Goal: Transaction & Acquisition: Purchase product/service

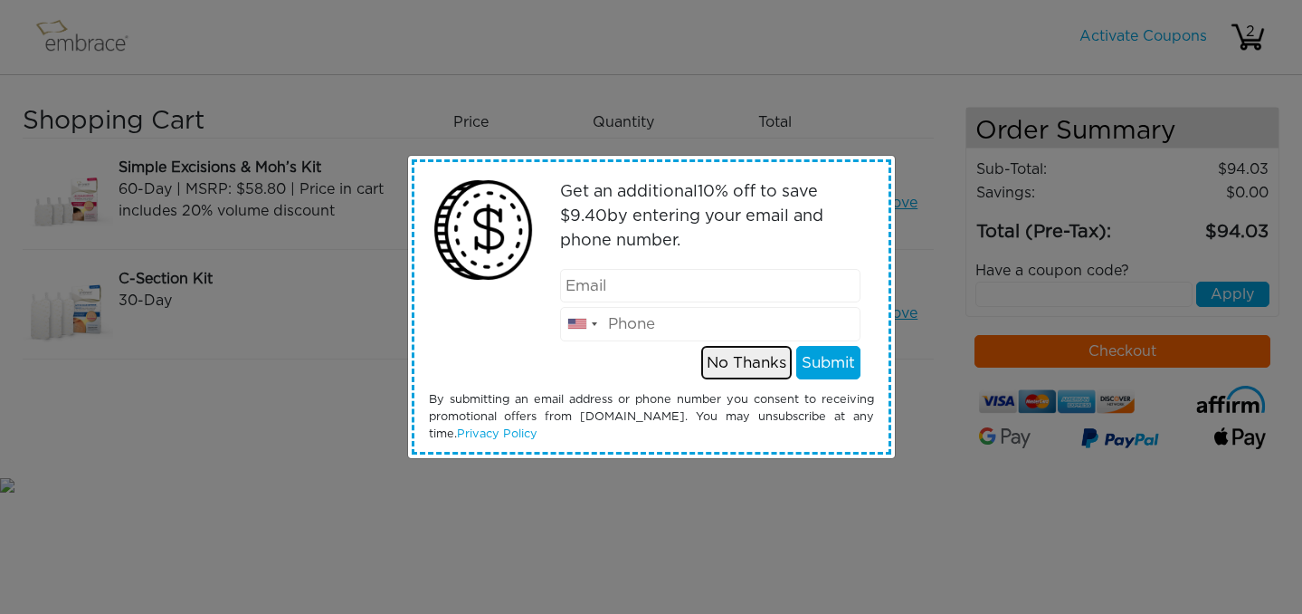
click at [761, 361] on button "No Thanks" at bounding box center [746, 363] width 91 height 34
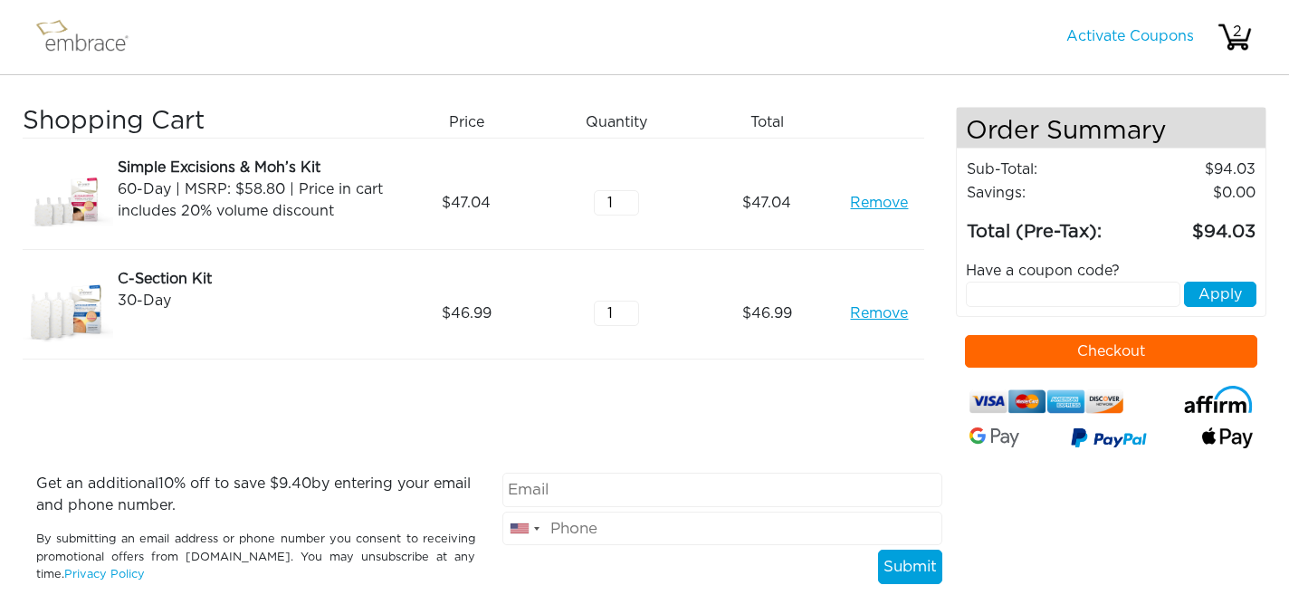
click at [984, 343] on button "Checkout" at bounding box center [1111, 351] width 293 height 33
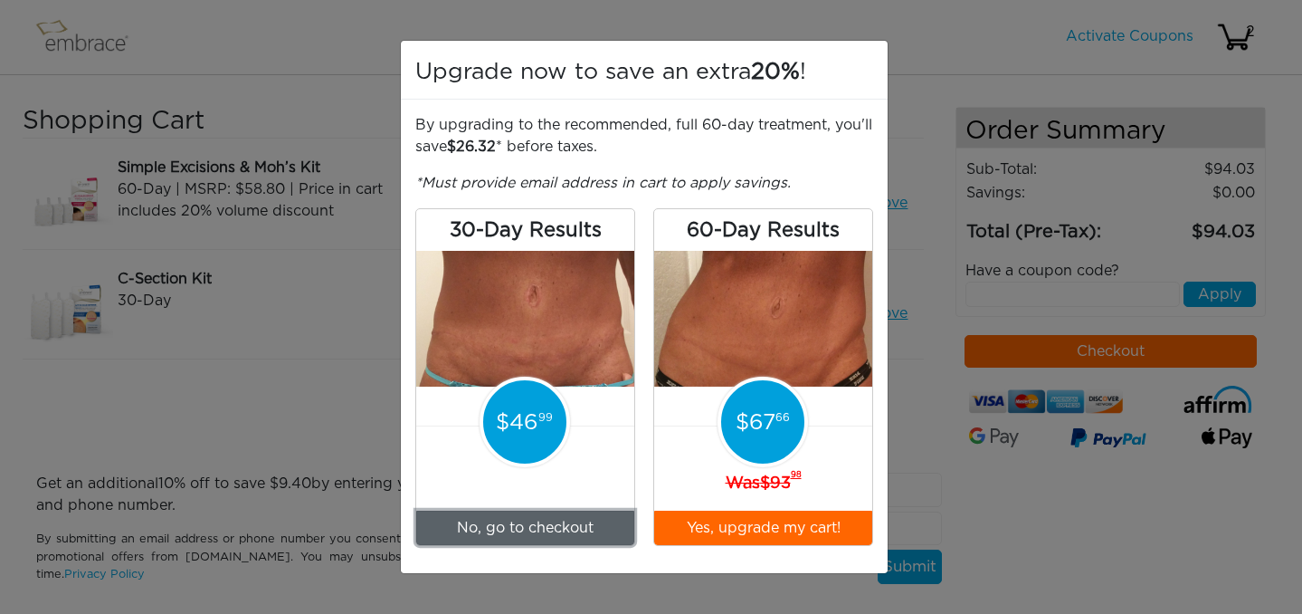
click at [548, 530] on link "No, go to checkout" at bounding box center [525, 527] width 218 height 34
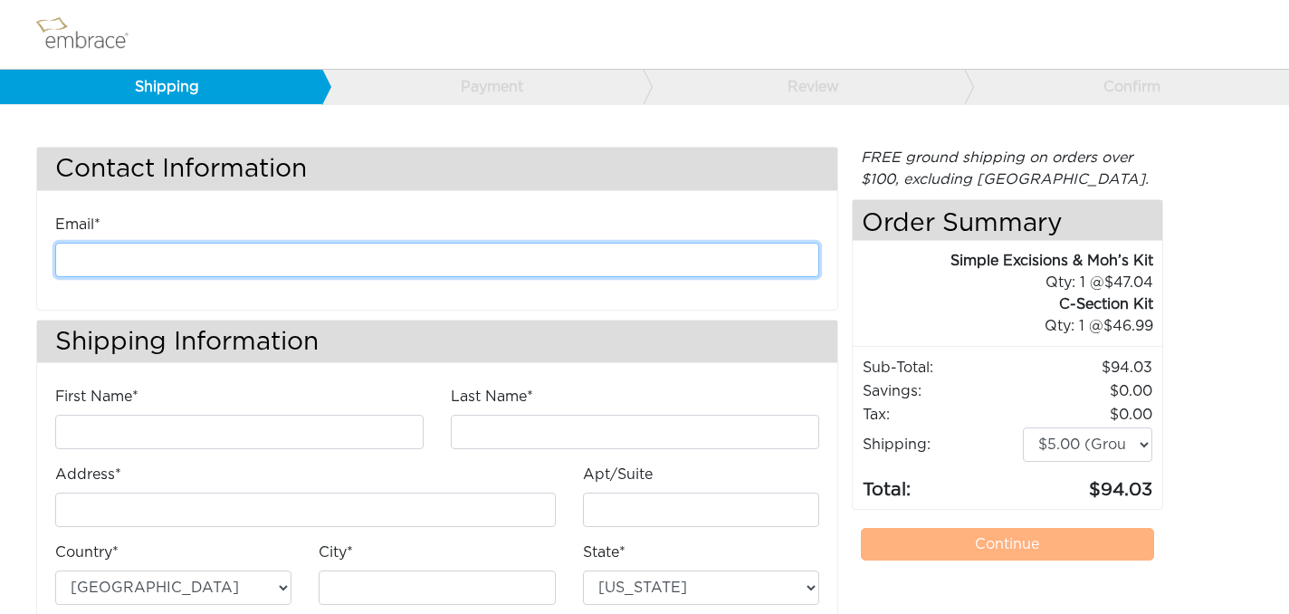
click at [295, 264] on input "email" at bounding box center [437, 260] width 764 height 34
type input "[PERSON_NAME][EMAIL_ADDRESS][PERSON_NAME][DOMAIN_NAME]"
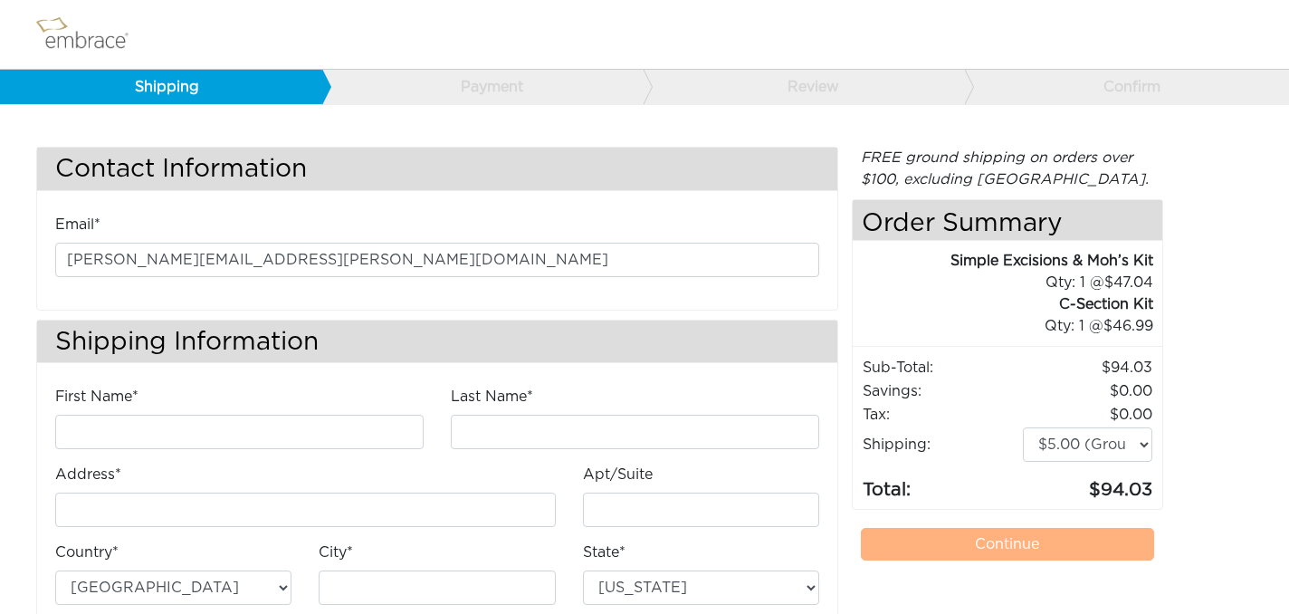
type input "Melynda"
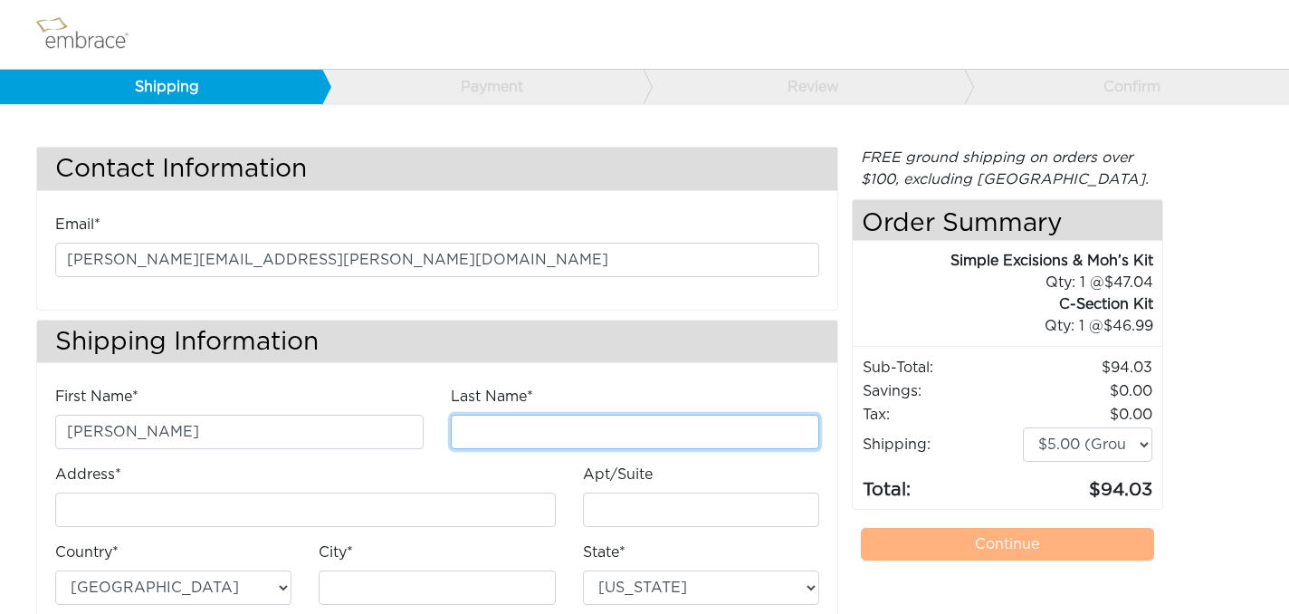
type input "Warner"
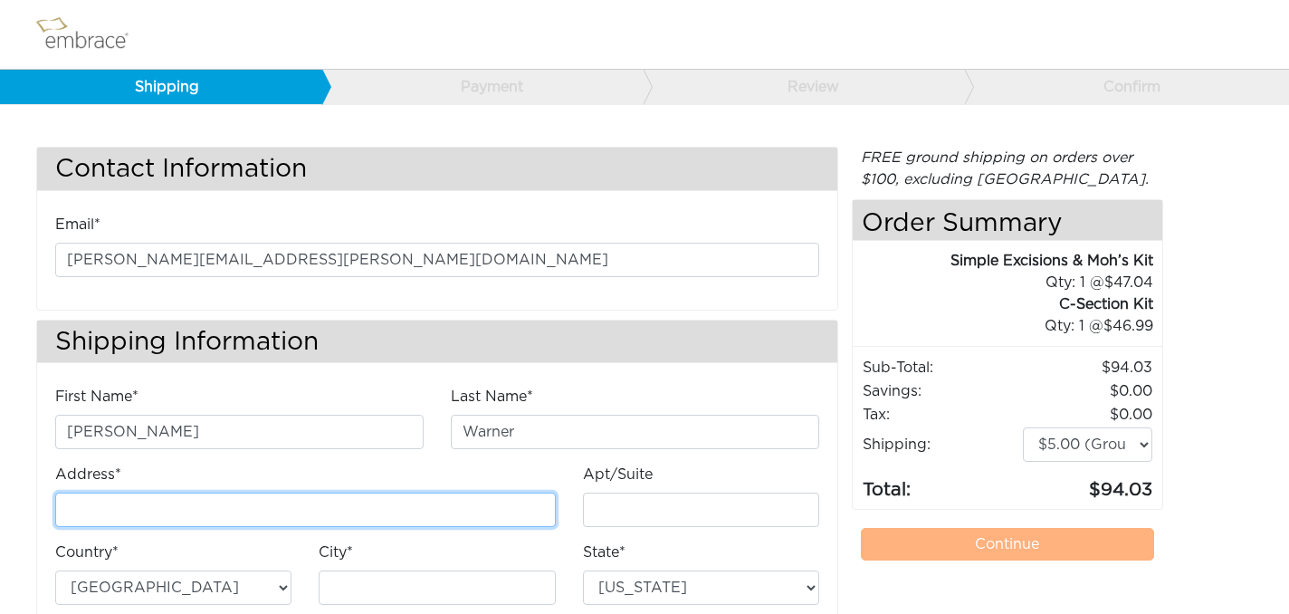
type input "14 W Comstock Street"
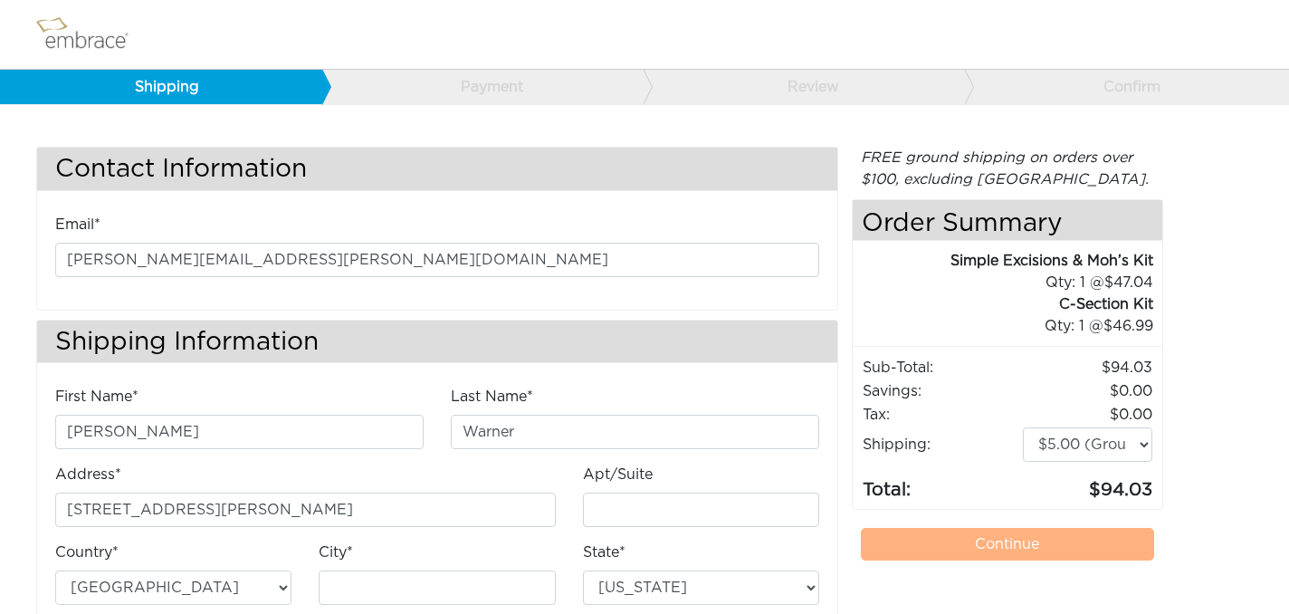
type input "Apt 2"
type input "Seattle"
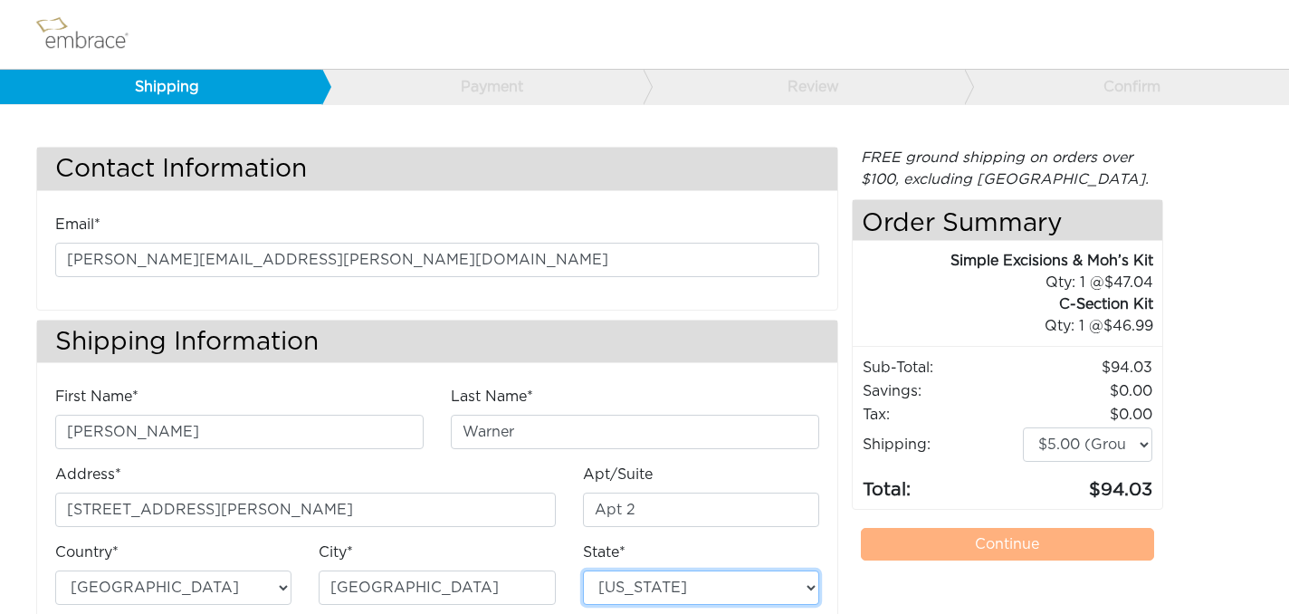
select select "WA"
type input "98119"
type input "2062846220"
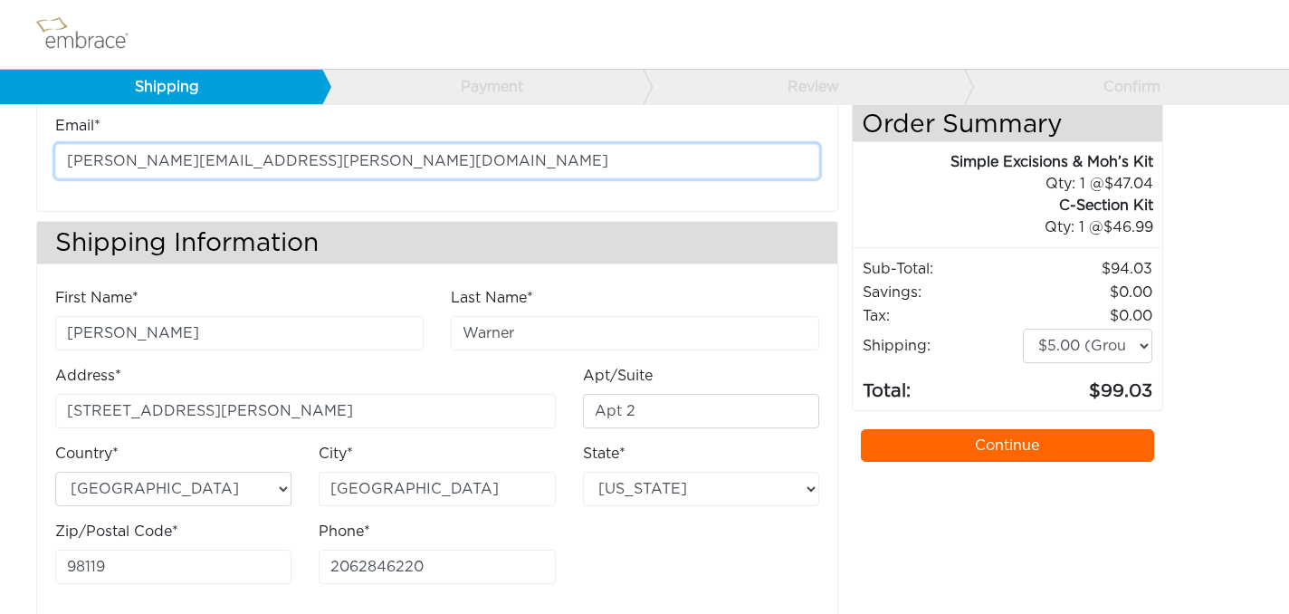
scroll to position [124, 0]
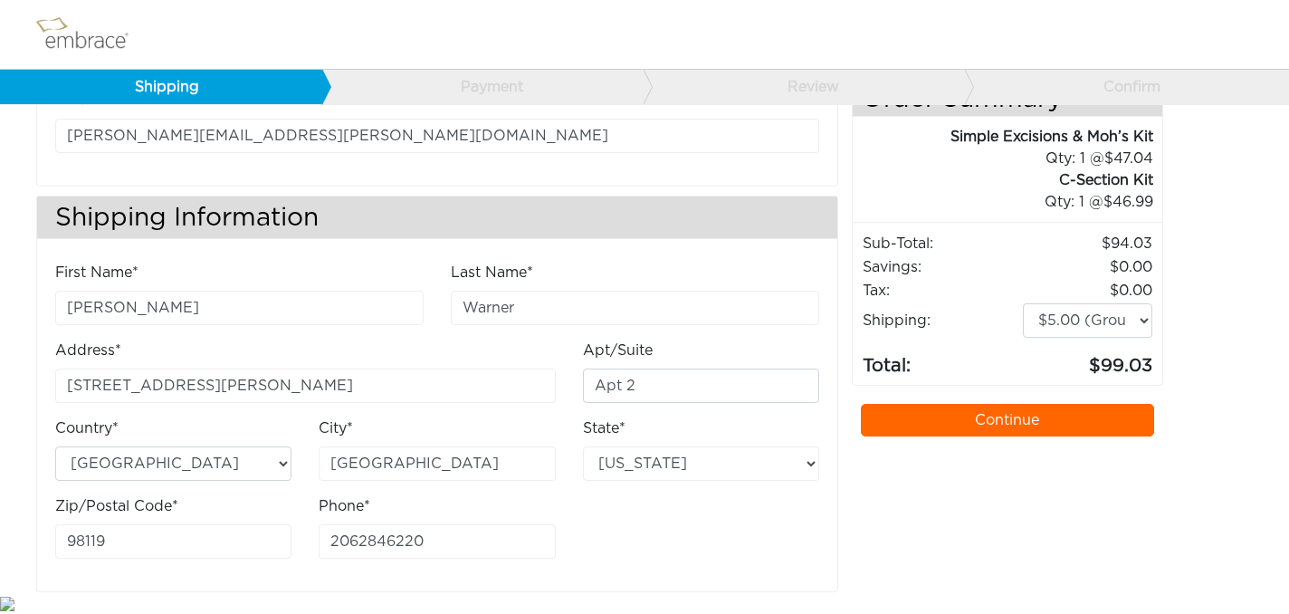
click at [995, 424] on link "Continue" at bounding box center [1007, 420] width 293 height 33
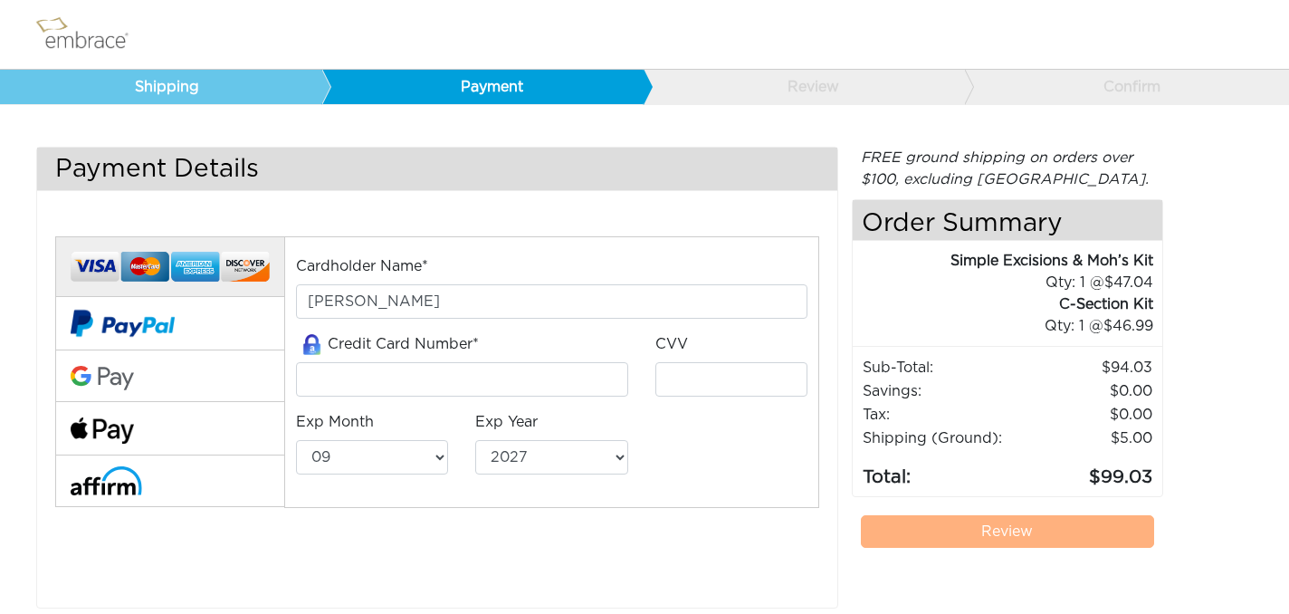
select select "9"
select select "2027"
click at [346, 380] on input "tel" at bounding box center [462, 379] width 332 height 34
type input "5178058719467568"
type input "239"
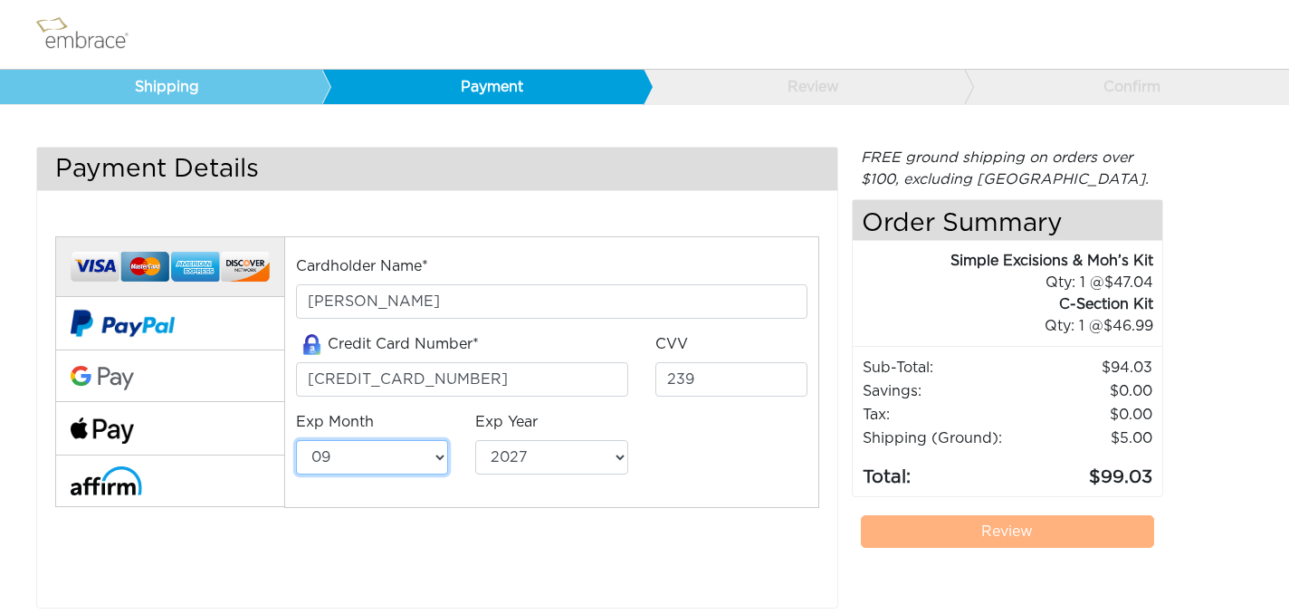
select select "3"
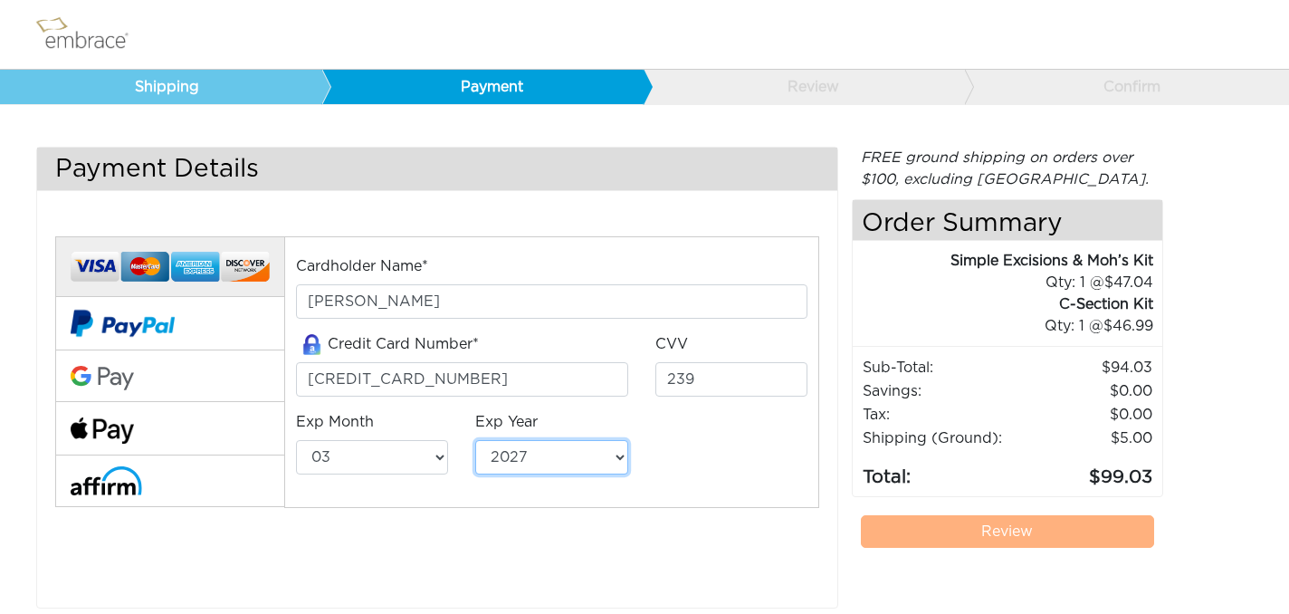
select select "2029"
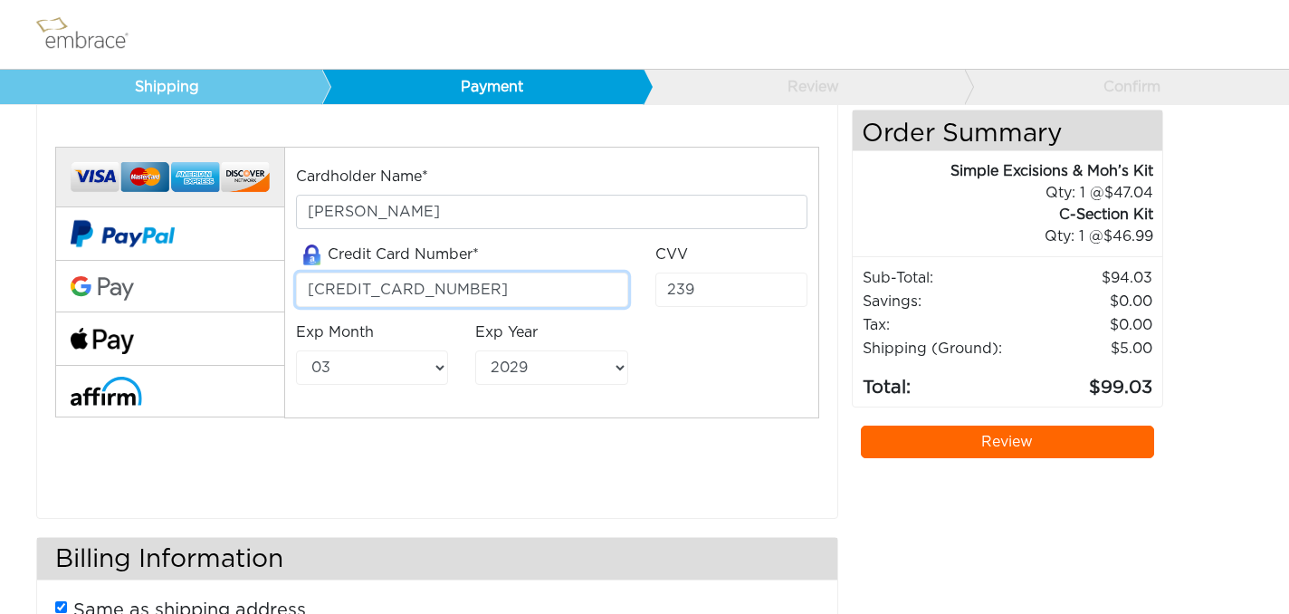
scroll to position [100, 0]
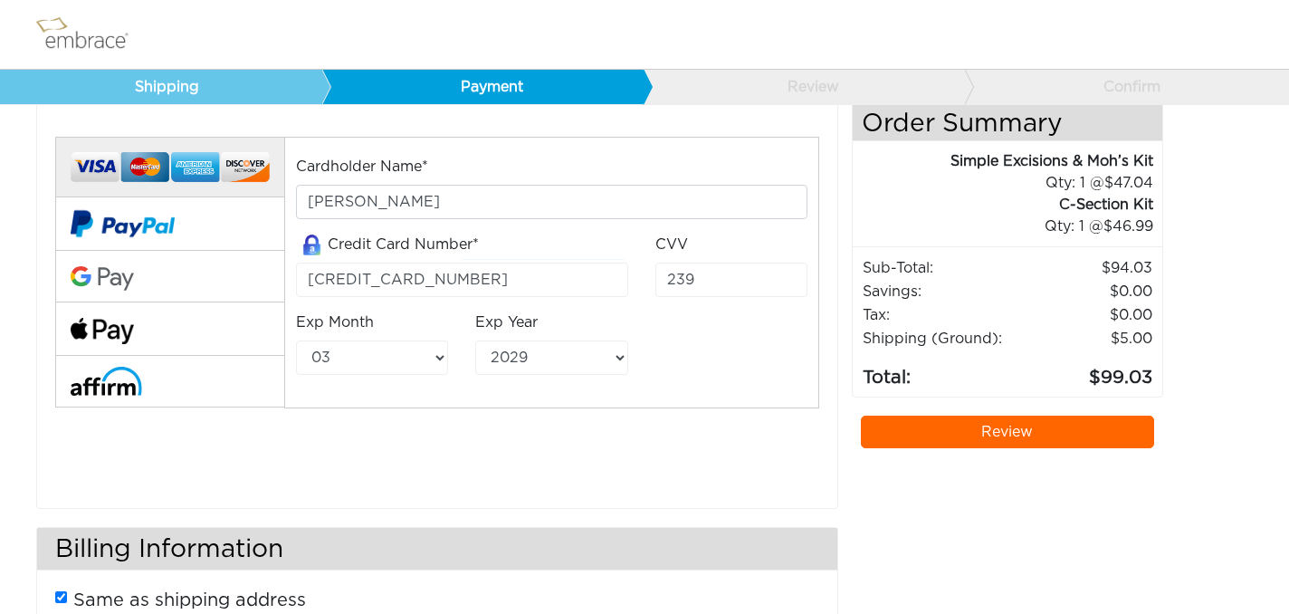
click at [1001, 434] on link "Review" at bounding box center [1007, 431] width 293 height 33
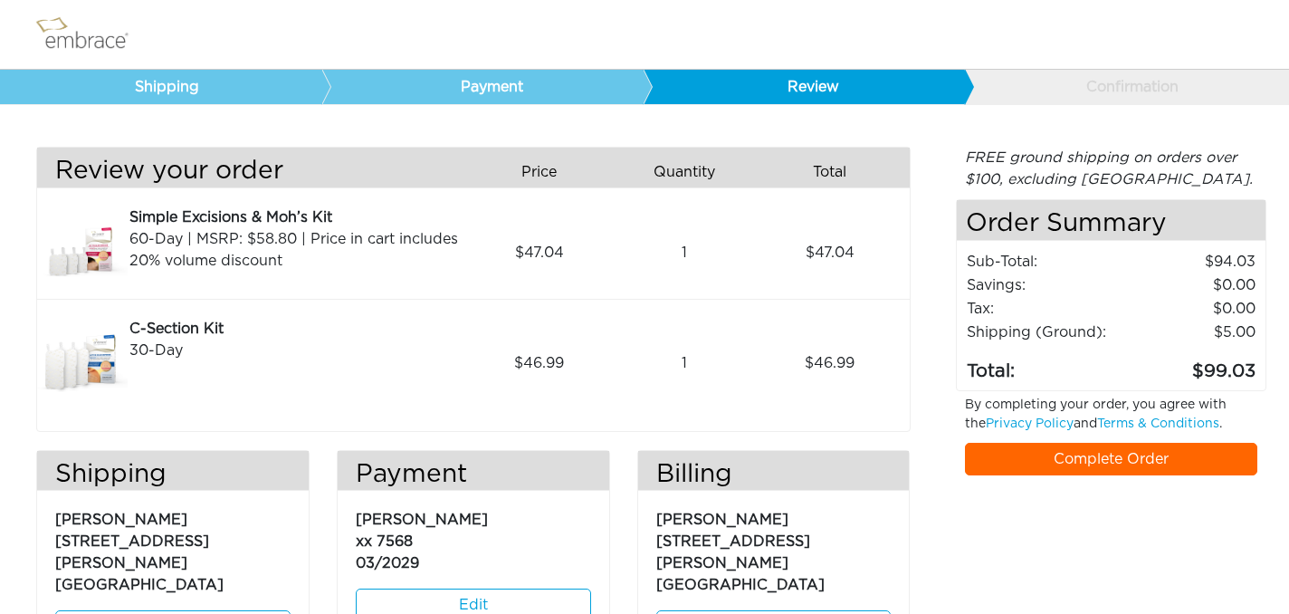
click at [1083, 458] on link "Complete Order" at bounding box center [1111, 459] width 293 height 33
